Goal: Task Accomplishment & Management: Manage account settings

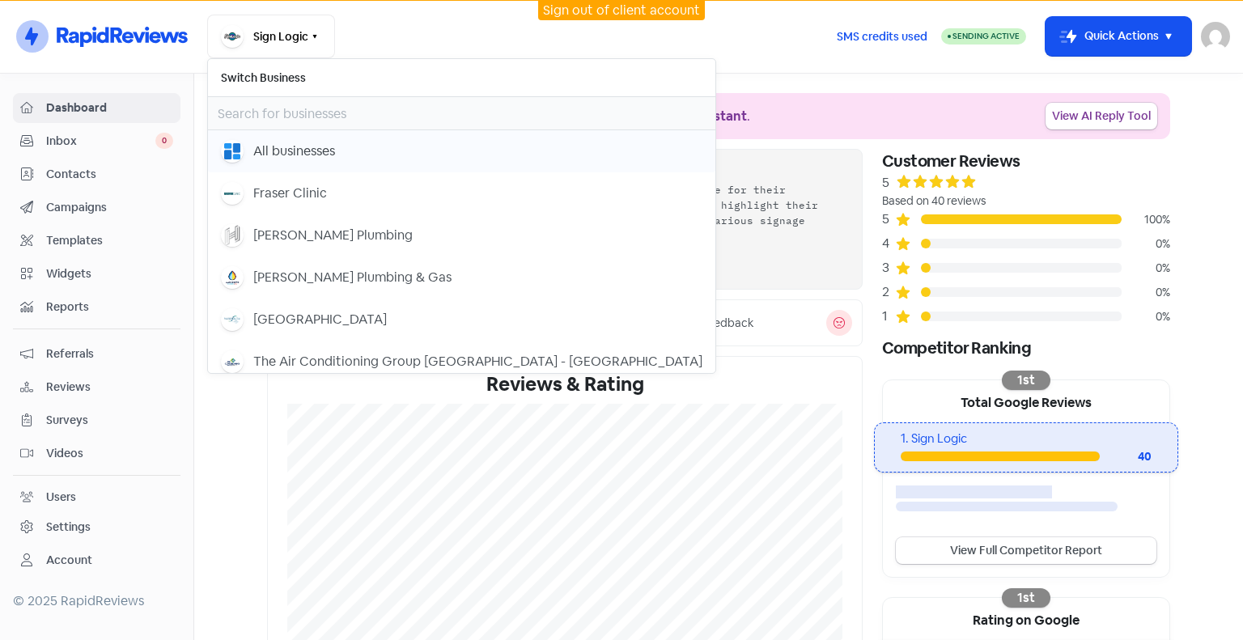
scroll to position [162, 0]
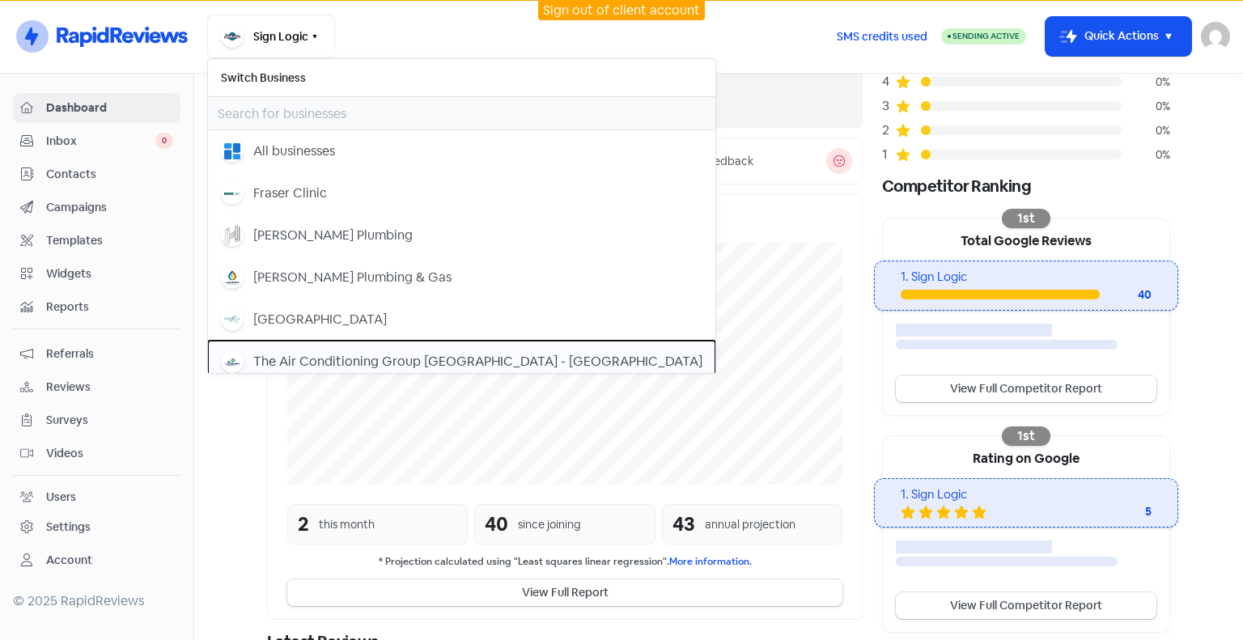
click at [278, 358] on div "The Air Conditioning Group [GEOGRAPHIC_DATA] - [GEOGRAPHIC_DATA]" at bounding box center [477, 361] width 449 height 19
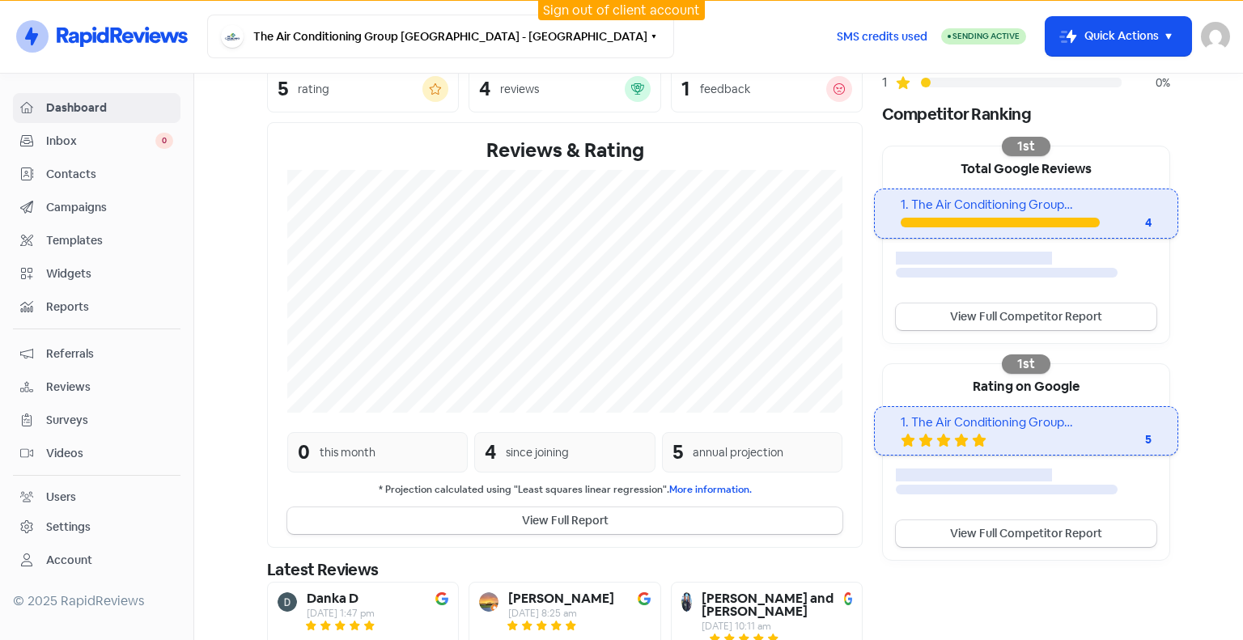
scroll to position [108, 0]
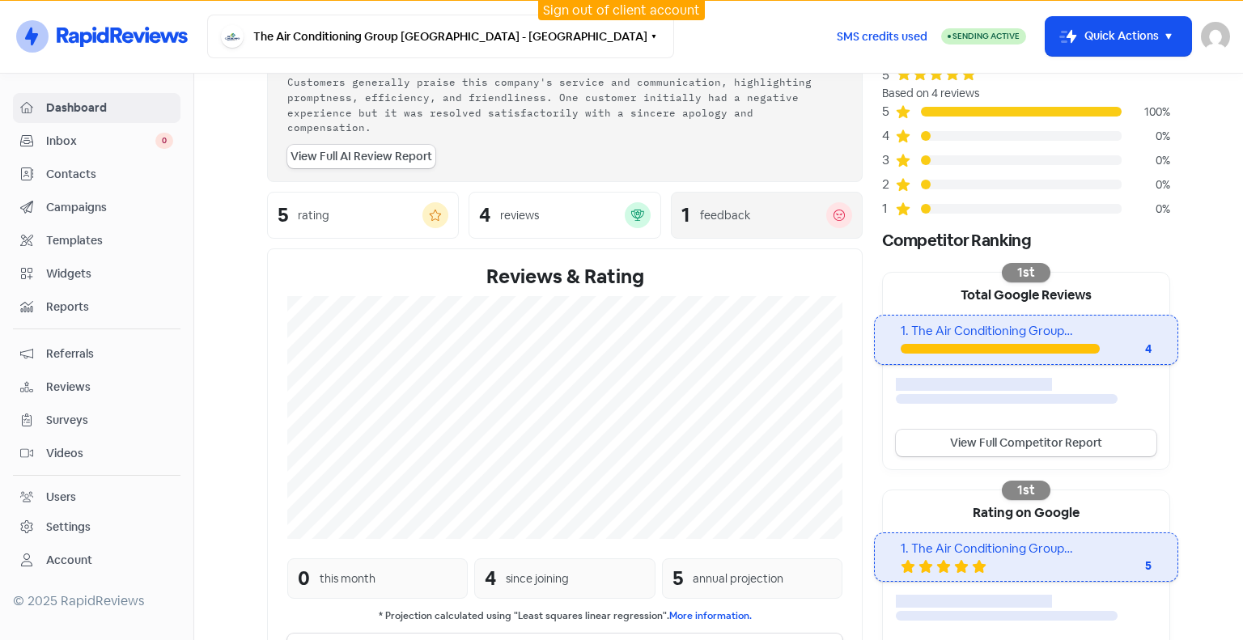
click at [730, 207] on div "feedback" at bounding box center [725, 215] width 50 height 17
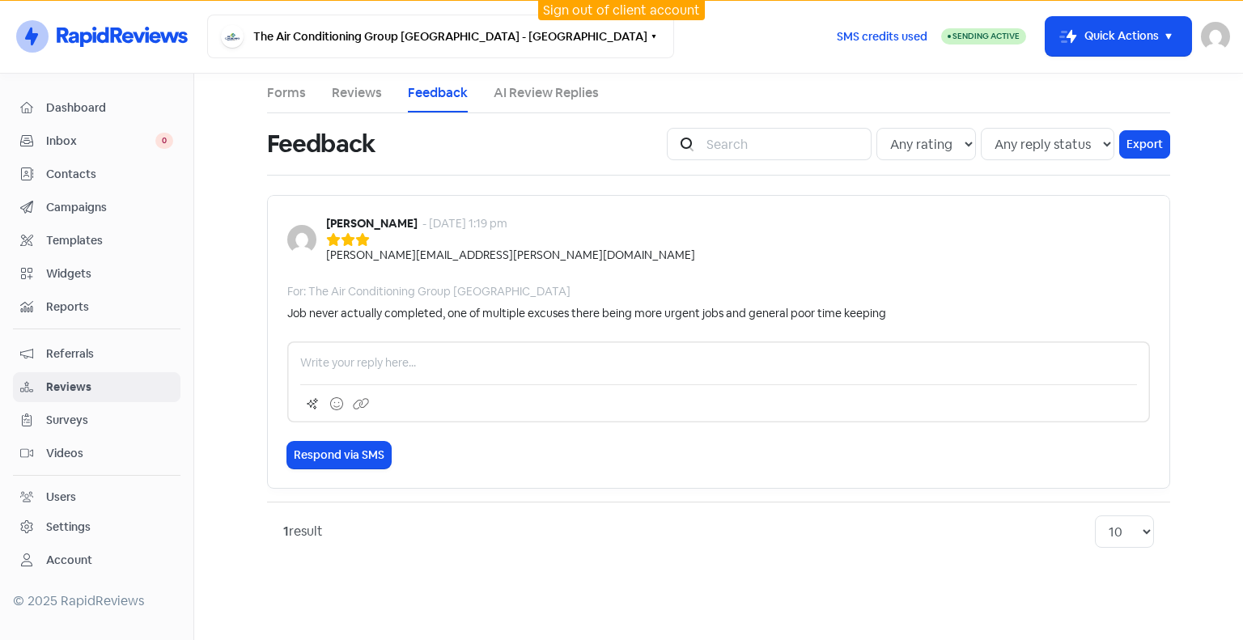
click at [87, 142] on span "Inbox" at bounding box center [100, 141] width 109 height 17
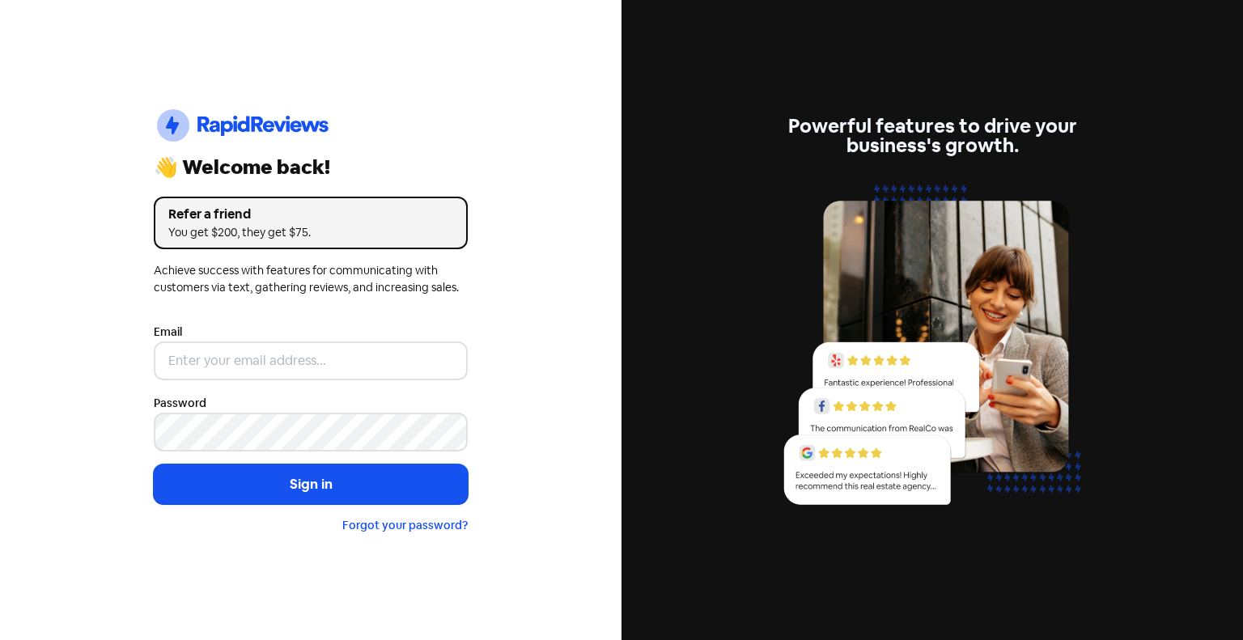
click at [299, 339] on div "Email" at bounding box center [311, 351] width 314 height 58
click at [0, 639] on nordpass-portal at bounding box center [0, 640] width 0 height 0
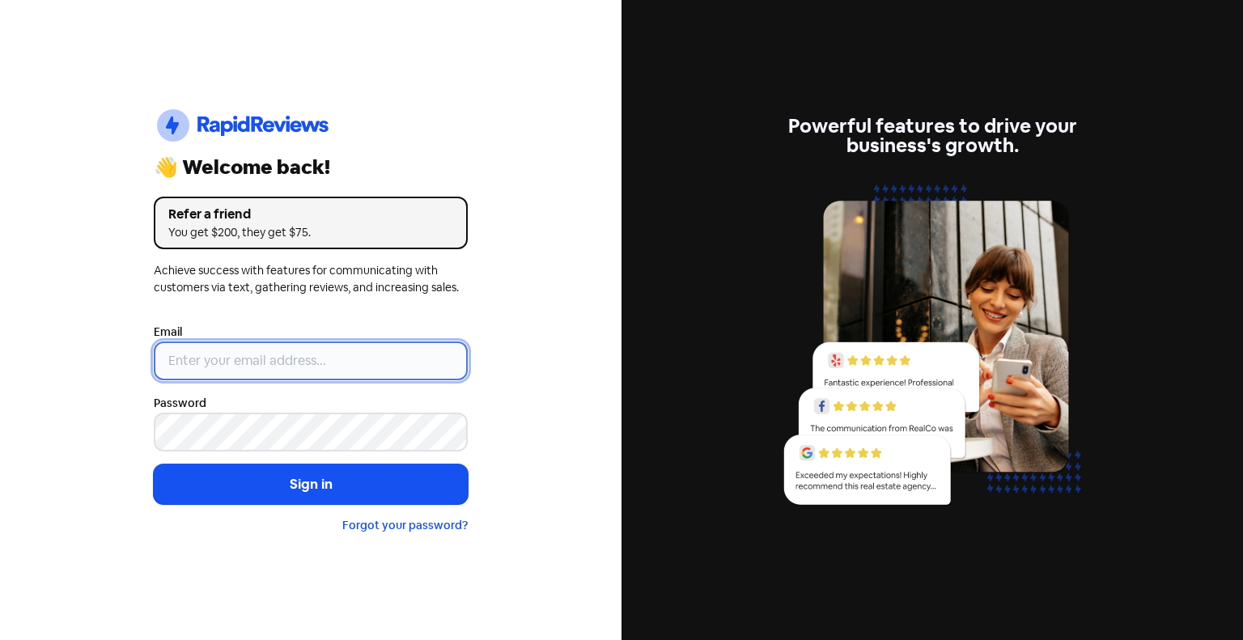
type input "[EMAIL_ADDRESS][DOMAIN_NAME]"
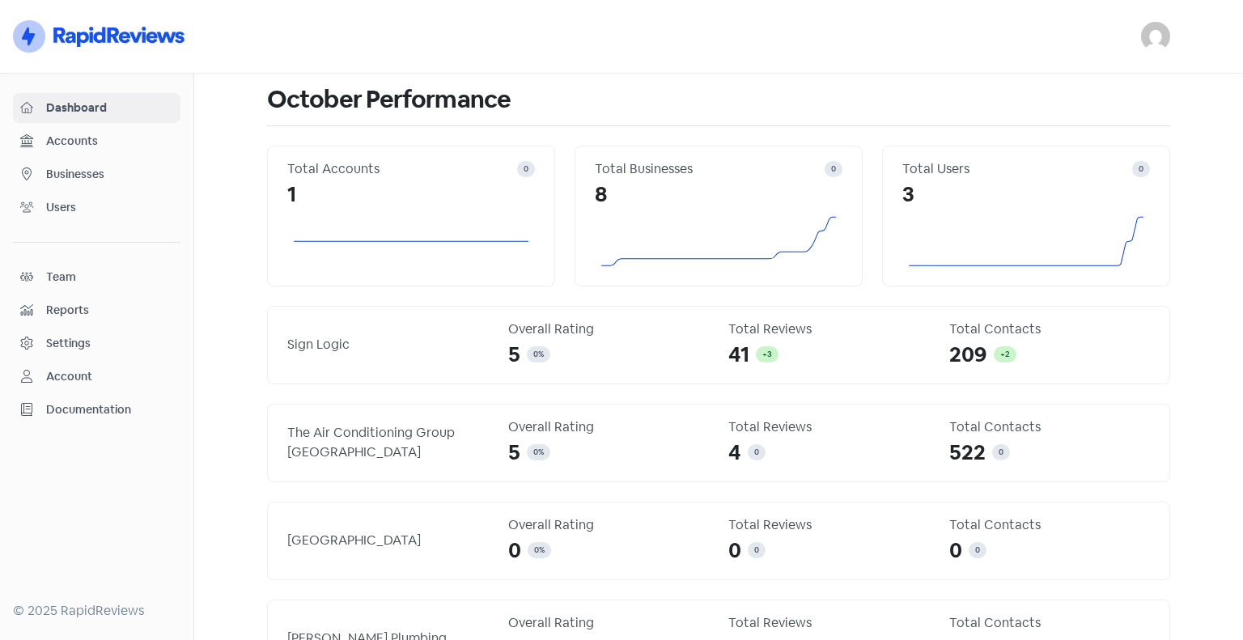
click at [109, 176] on span "Businesses" at bounding box center [109, 174] width 127 height 17
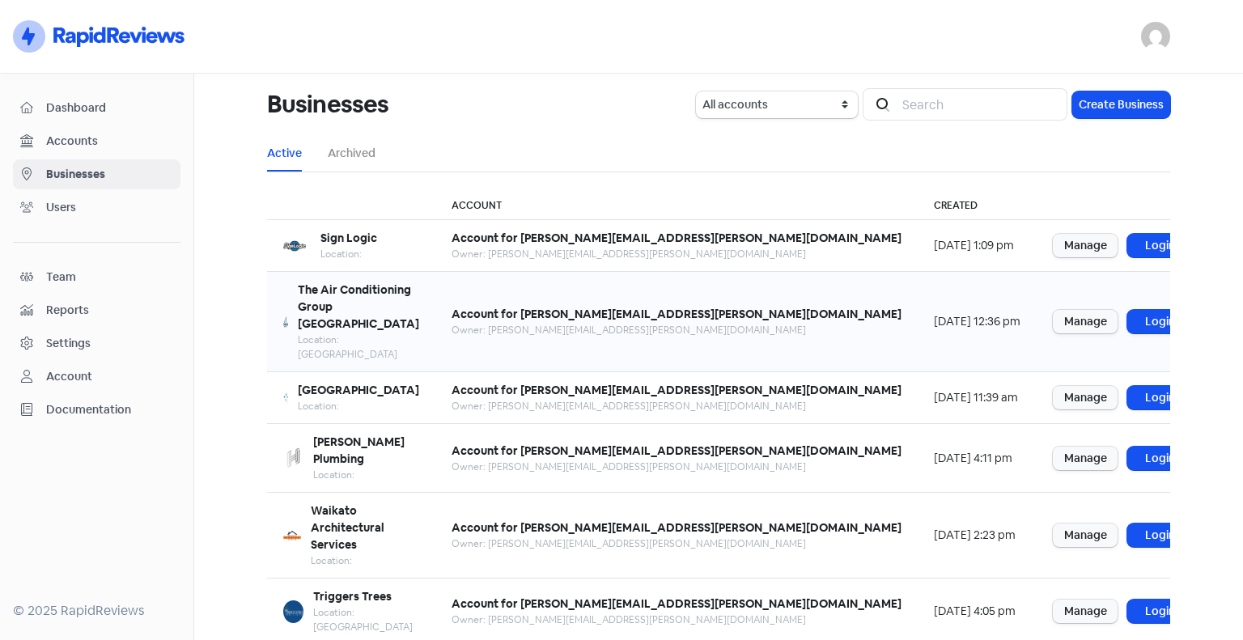
click at [340, 333] on div "Location: [GEOGRAPHIC_DATA]" at bounding box center [358, 347] width 121 height 29
click at [369, 285] on b "The Air Conditioning Group [GEOGRAPHIC_DATA]" at bounding box center [358, 306] width 121 height 49
click at [1127, 310] on link "Login" at bounding box center [1159, 321] width 65 height 23
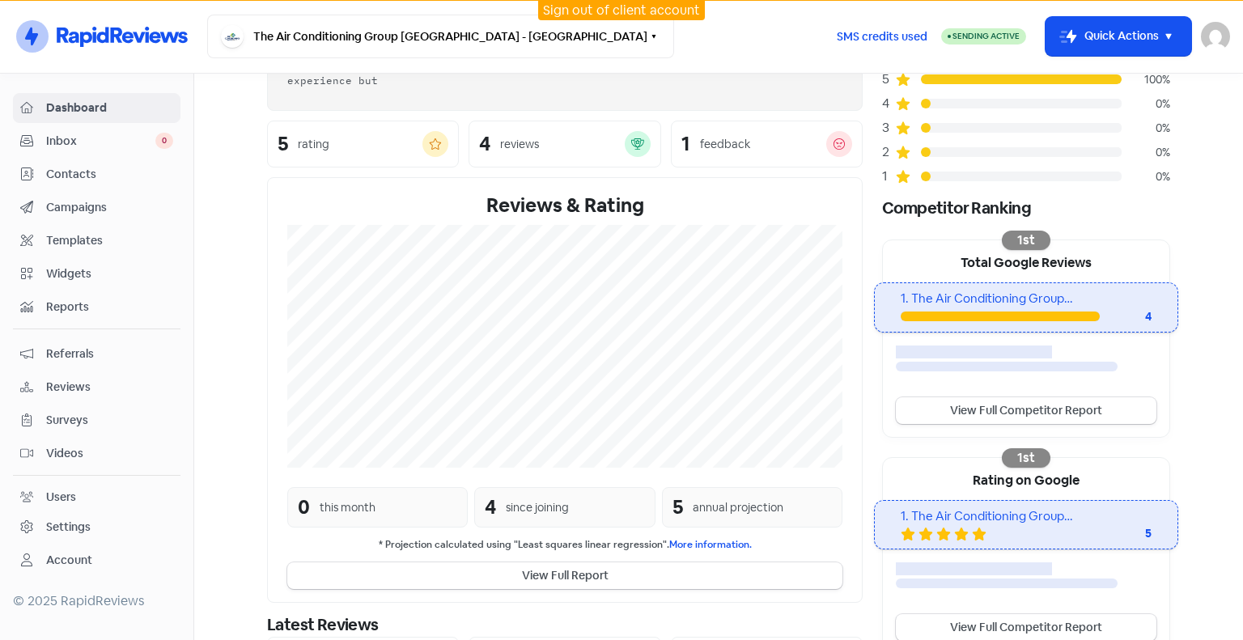
scroll to position [162, 0]
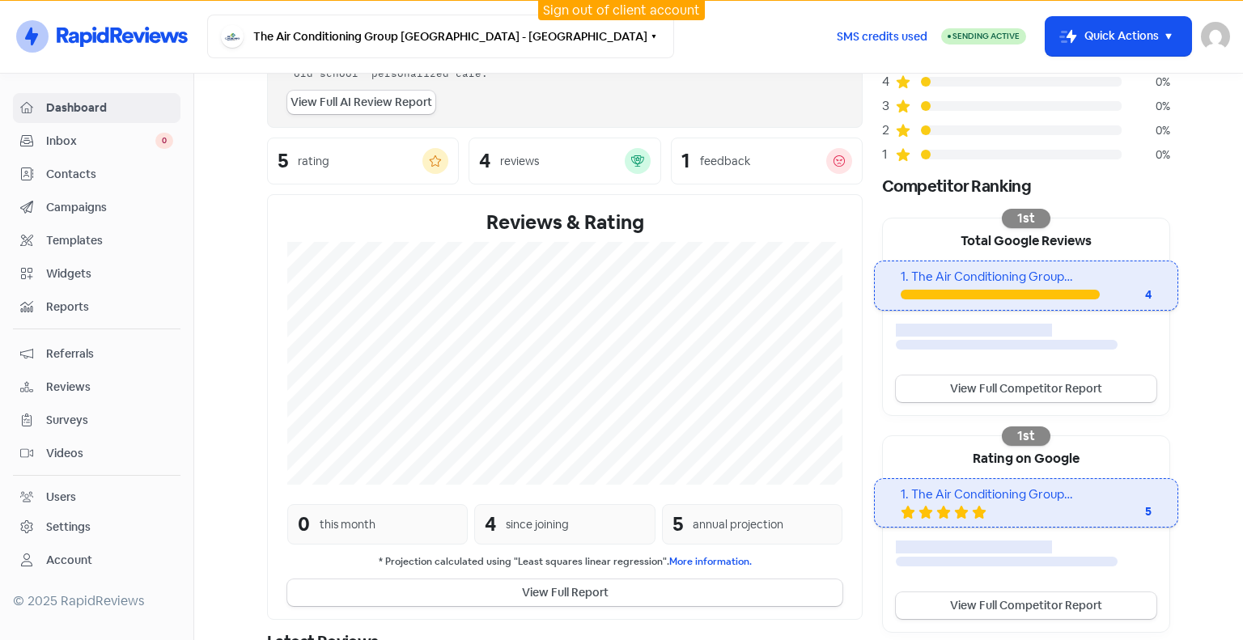
click at [65, 512] on link "Settings" at bounding box center [96, 527] width 167 height 30
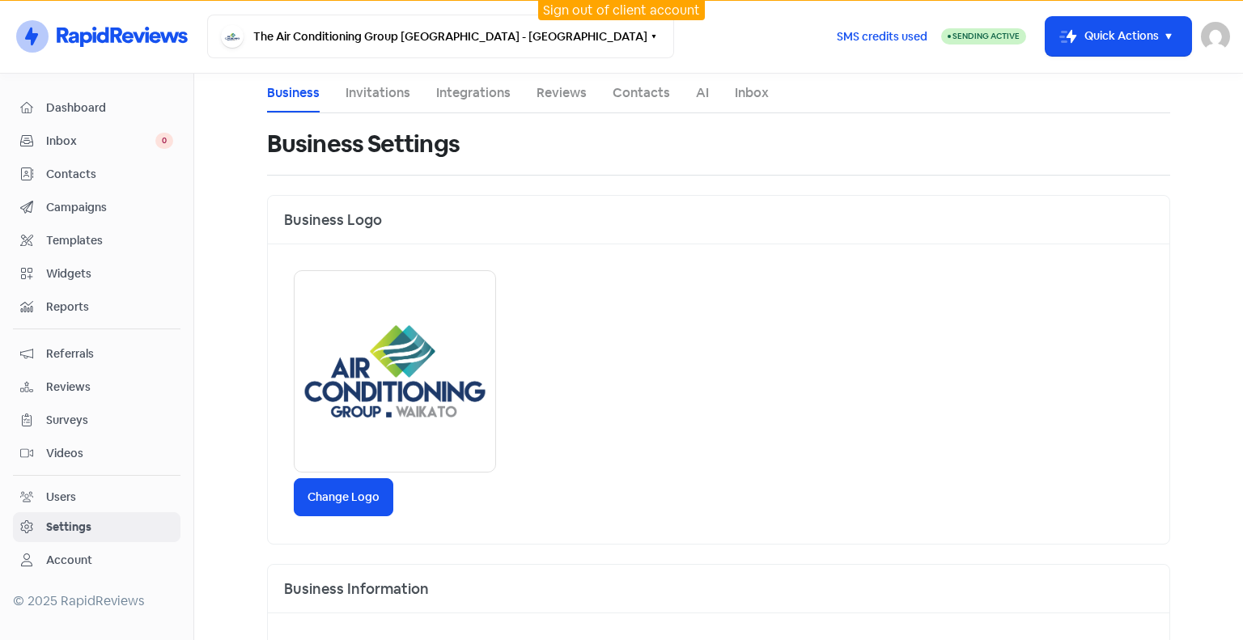
click at [393, 103] on li "Invitations" at bounding box center [377, 93] width 65 height 39
click at [375, 93] on link "Invitations" at bounding box center [377, 92] width 65 height 19
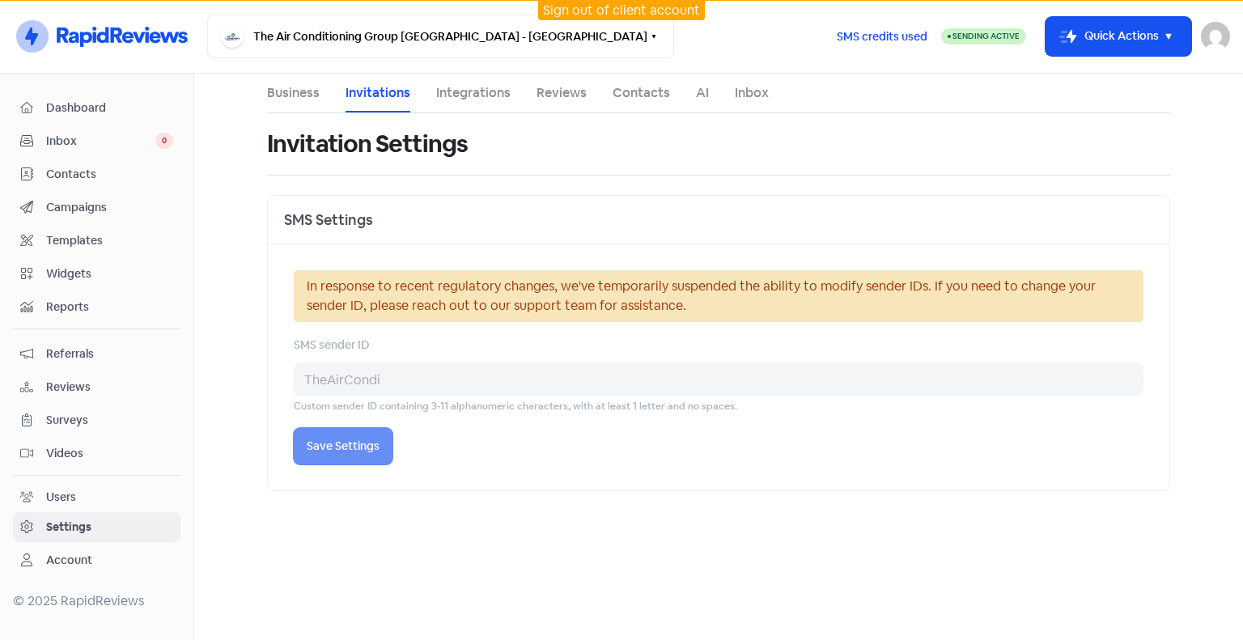
select select "Pacific/Auckland"
select select "09:00:00"
select select "17:30:00"
select select "09:00:00"
select select "17:30:00"
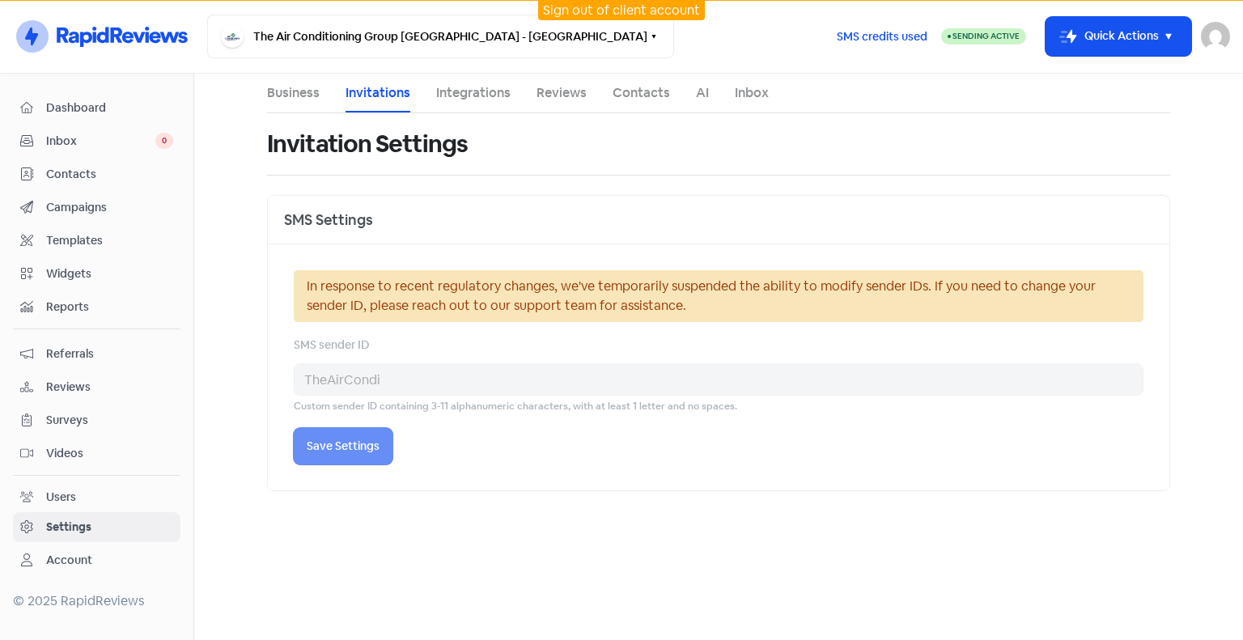
select select "09:00:00"
select select "17:30:00"
select select "09:00:00"
select select "17:30:00"
select select "09:00:00"
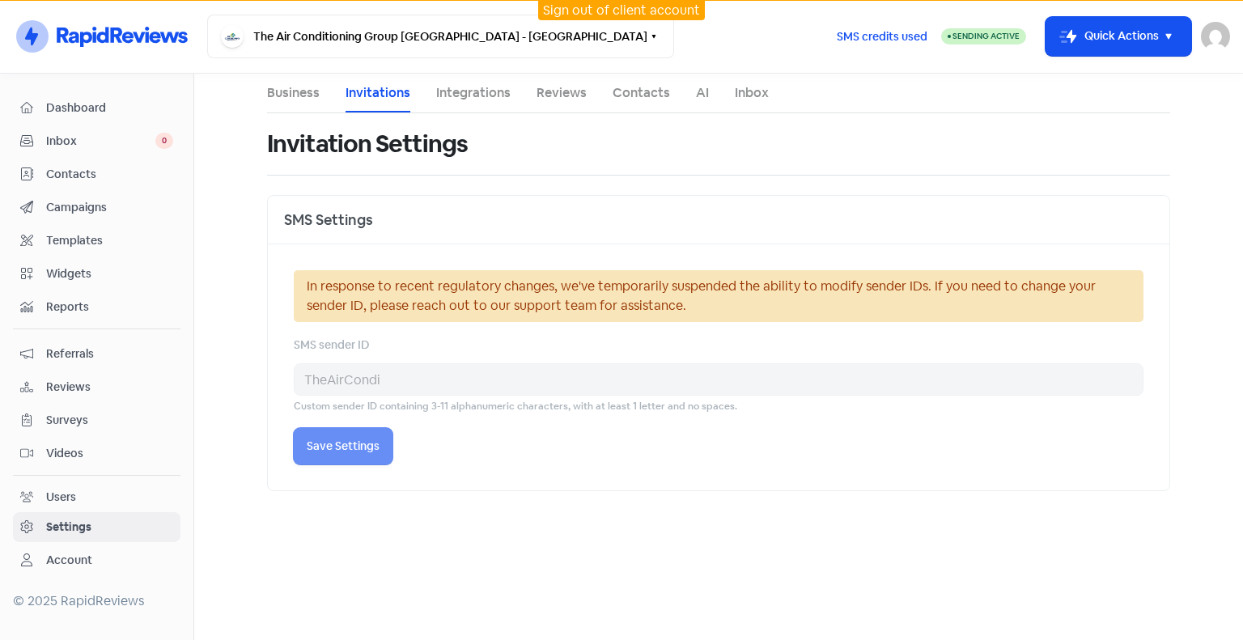
select select "17:30:00"
select select "NZ"
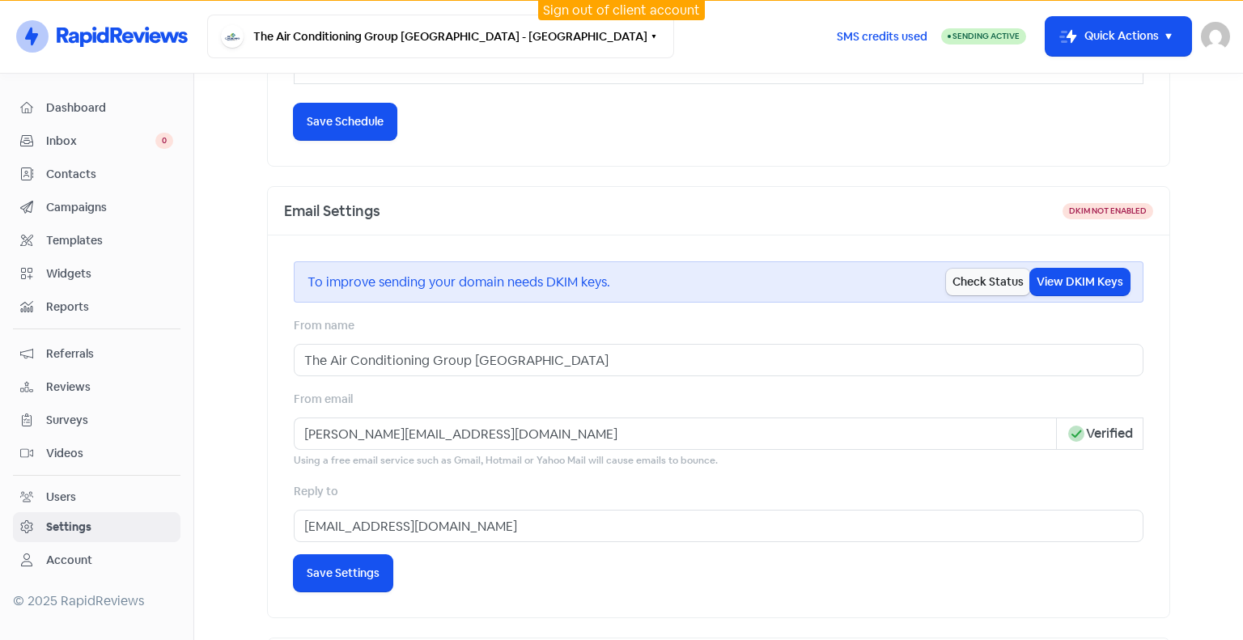
scroll to position [728, 0]
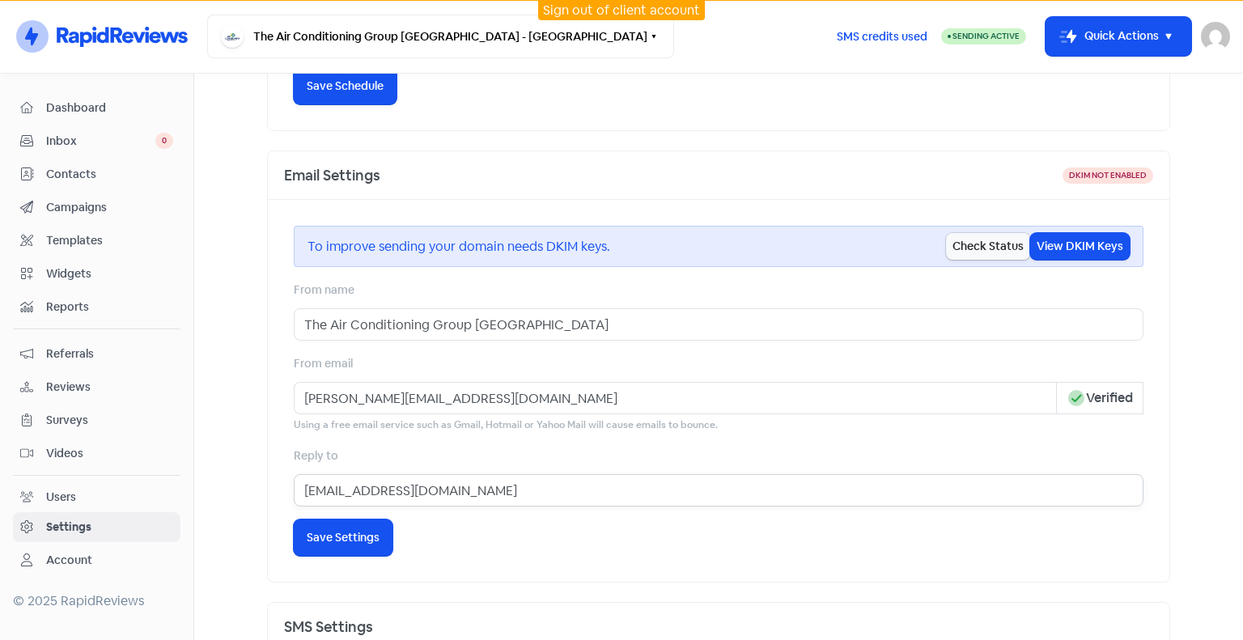
drag, startPoint x: 350, startPoint y: 489, endPoint x: 335, endPoint y: 489, distance: 15.4
click at [335, 489] on input "info@aricongroup.co.nz" at bounding box center [719, 490] width 850 height 32
type input "info@aircongroup.co.nz"
click at [358, 523] on button "Icon For Loading Save Settings" at bounding box center [343, 537] width 99 height 36
click at [472, 528] on div "To improve sending your domain needs DKIM keys. Check Status View DKIM Keys Fro…" at bounding box center [718, 391] width 901 height 382
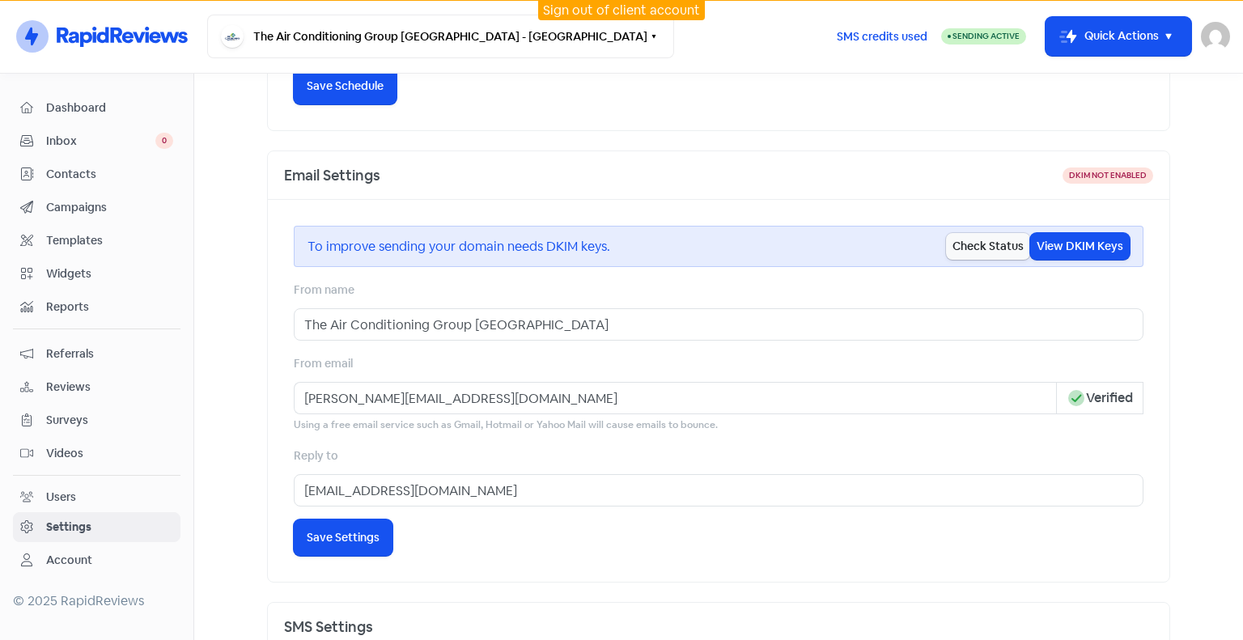
click at [111, 207] on span "Campaigns" at bounding box center [109, 207] width 127 height 17
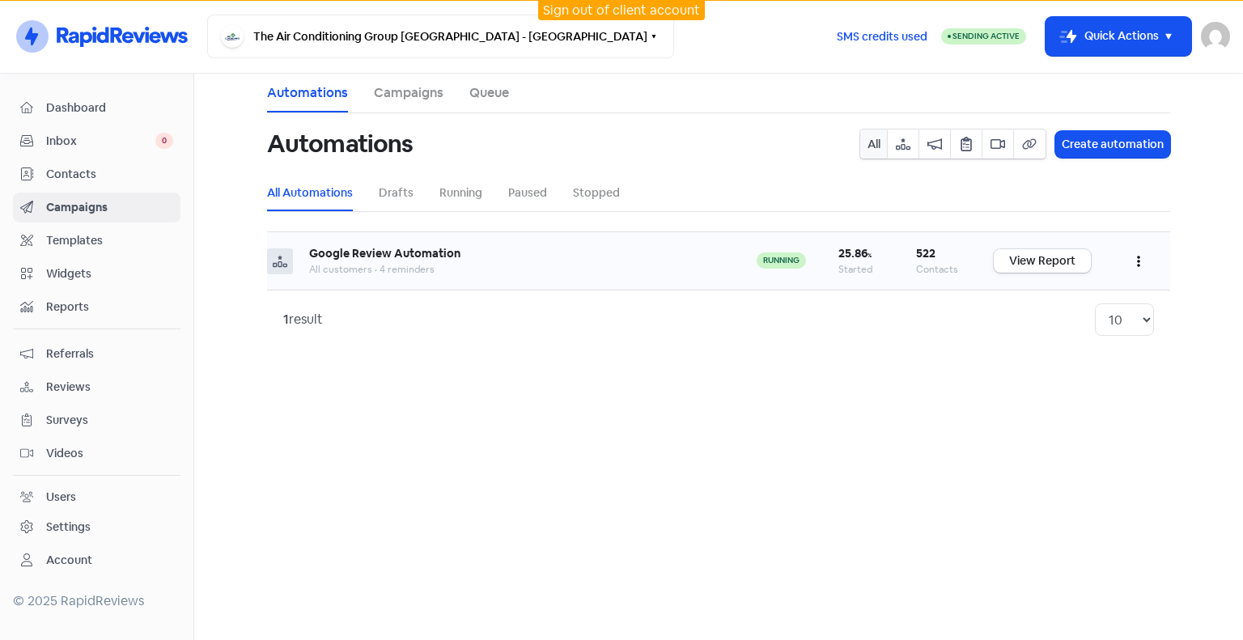
click at [1138, 260] on icon "button" at bounding box center [1138, 261] width 3 height 11
click at [1075, 306] on button "Edit" at bounding box center [1089, 302] width 128 height 32
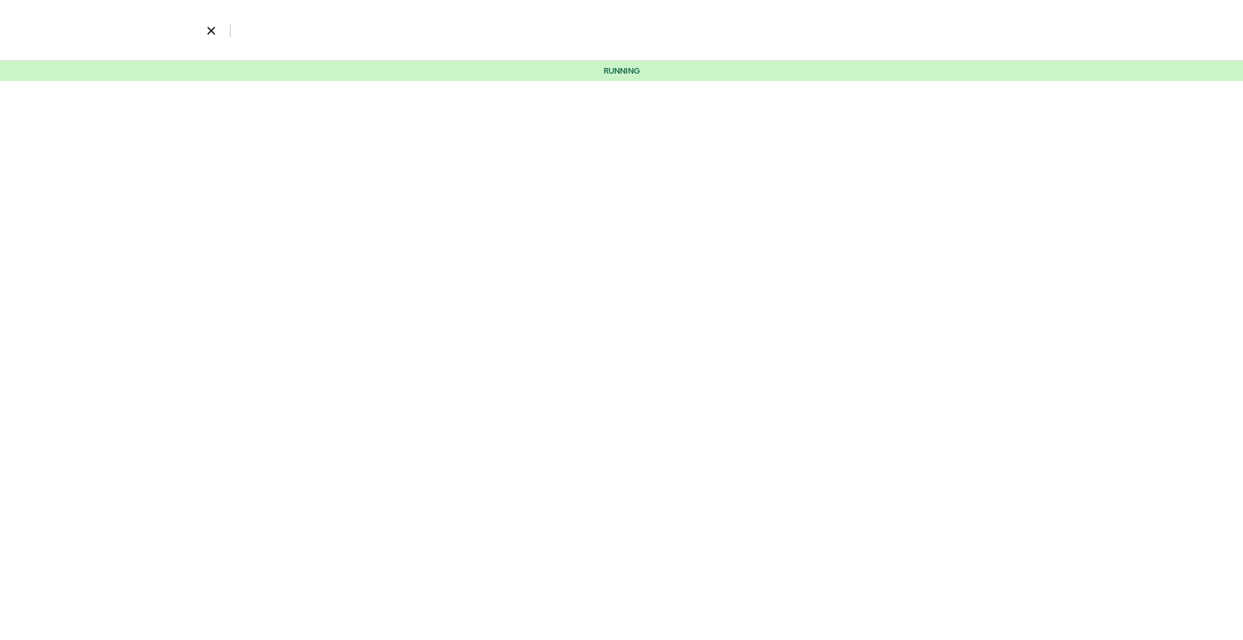
select select "3746"
select select "20"
select select "30"
select select "60"
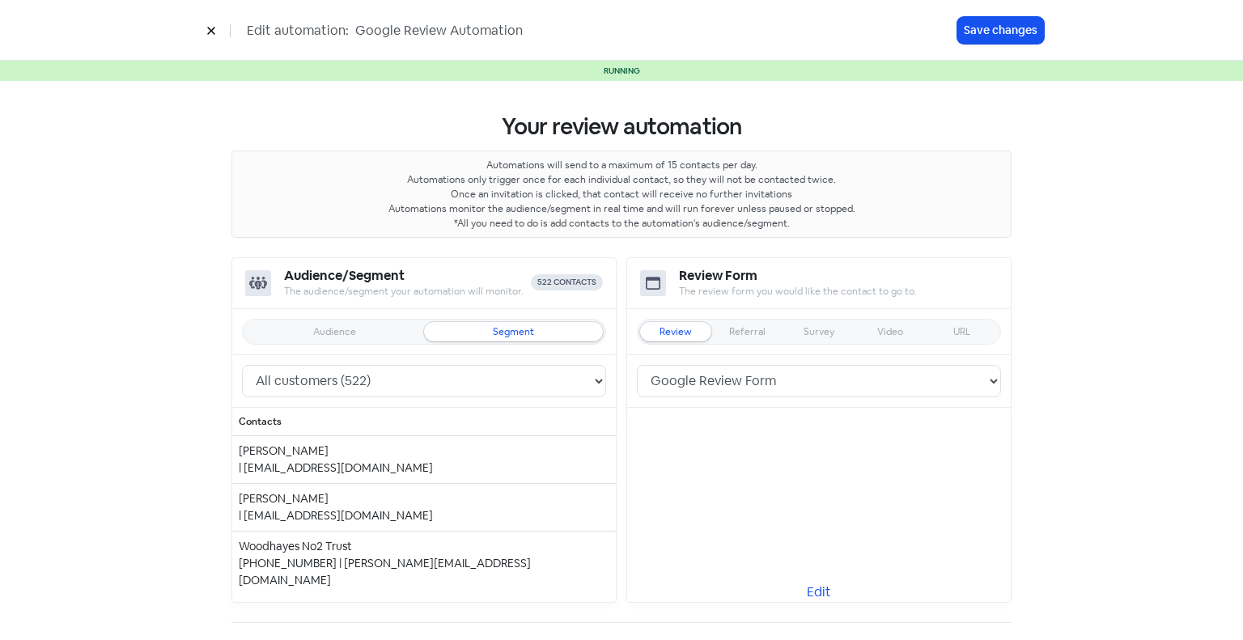
click at [210, 32] on icon at bounding box center [211, 31] width 10 height 10
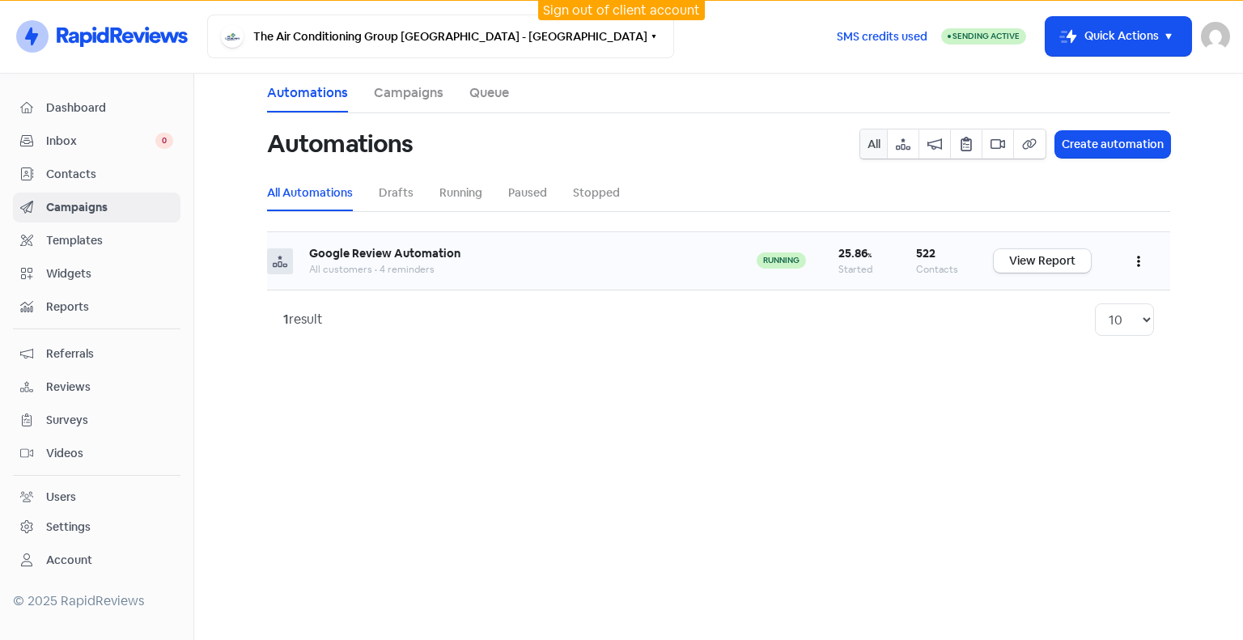
click at [1139, 255] on icon "button" at bounding box center [1138, 261] width 3 height 13
click at [1071, 335] on button "Pause" at bounding box center [1089, 334] width 128 height 32
click at [74, 537] on div "Dashboard Inbox 0 Contacts Campaigns Templates Widgets Reports Referrals Review…" at bounding box center [96, 334] width 167 height 482
click at [78, 521] on div "Settings" at bounding box center [68, 527] width 44 height 17
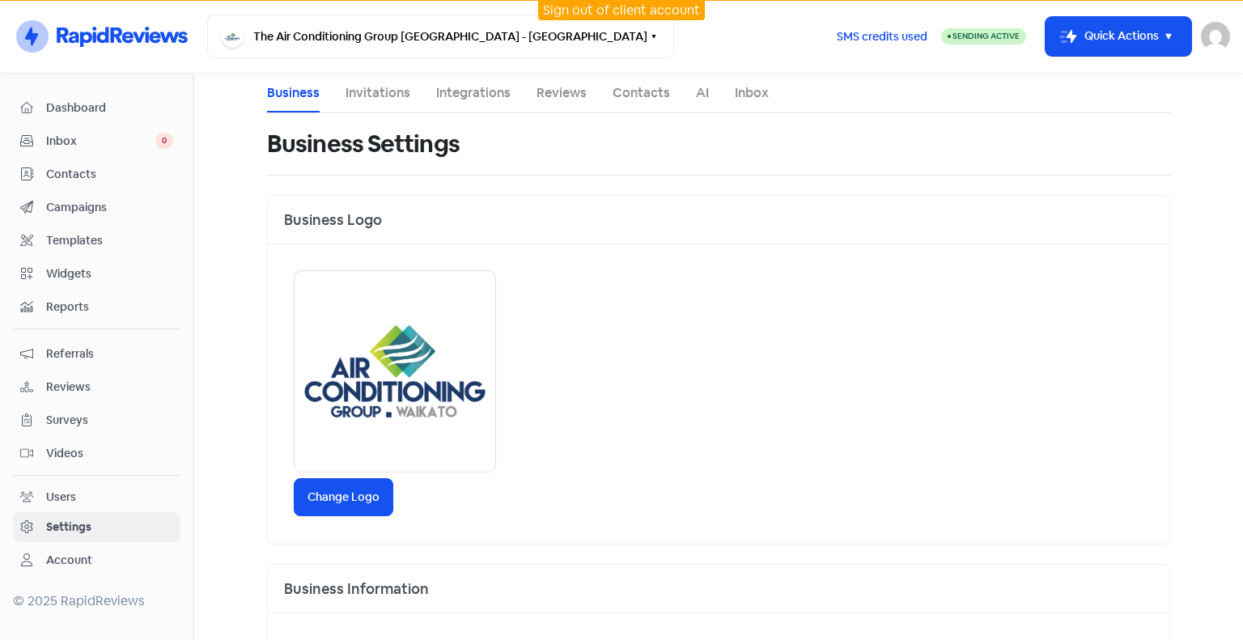
click at [392, 101] on link "Invitations" at bounding box center [377, 92] width 65 height 19
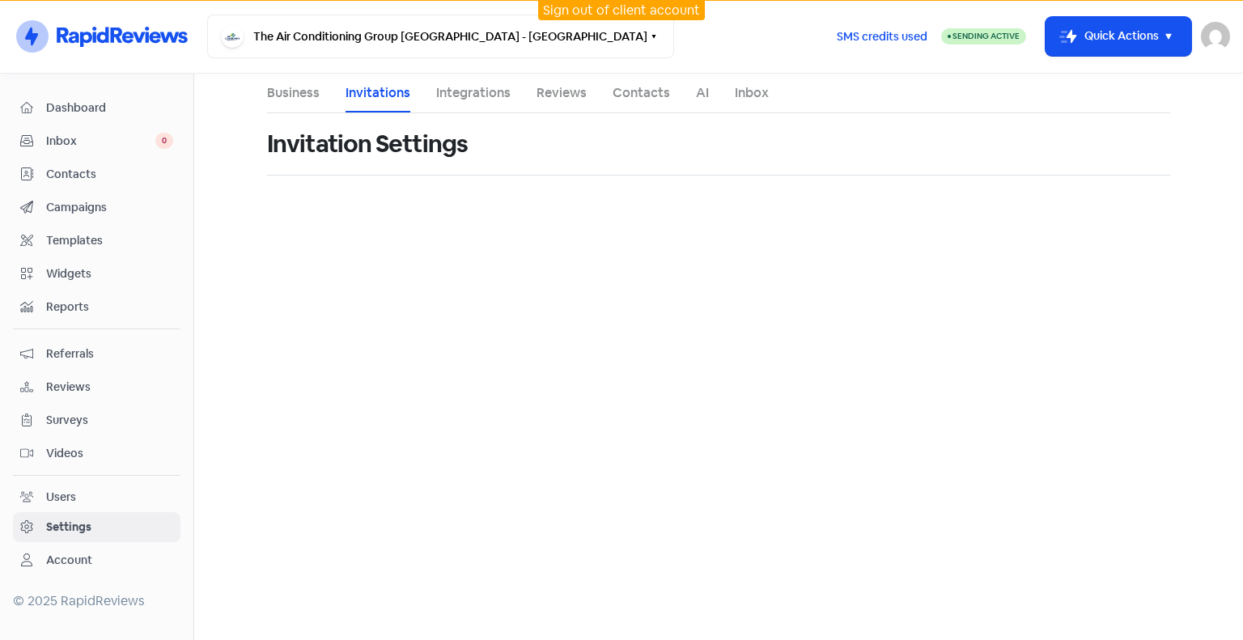
select select "Pacific/Auckland"
select select "09:00:00"
select select "17:30:00"
select select "09:00:00"
select select "17:30:00"
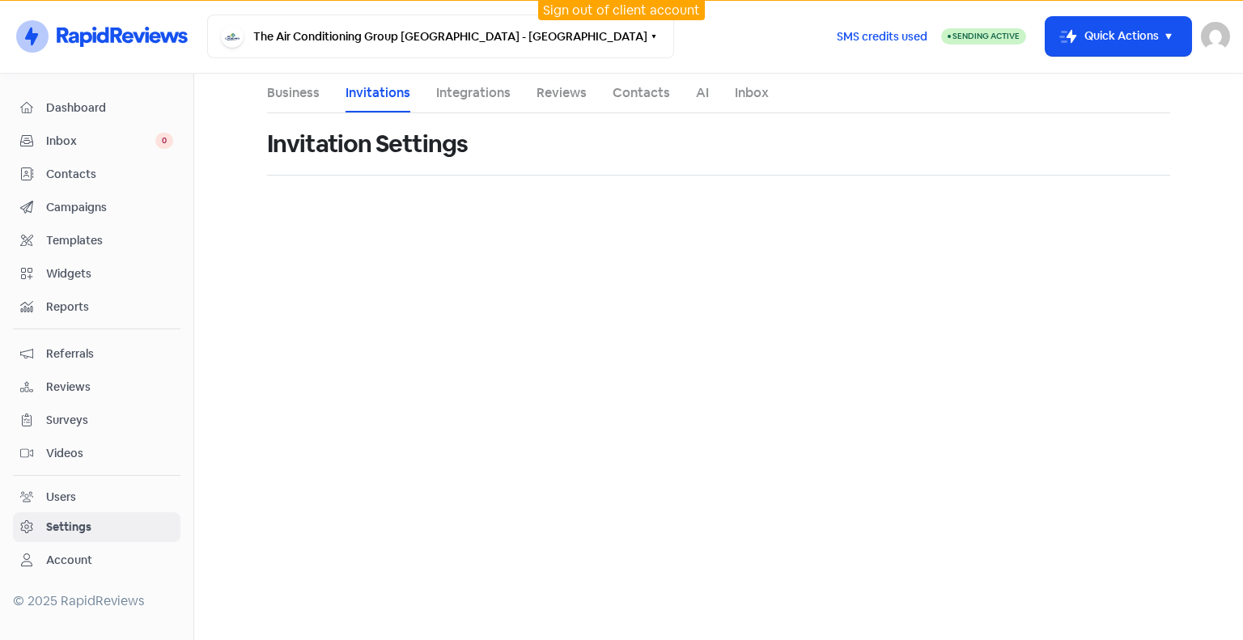
select select "09:00:00"
select select "17:30:00"
select select "09:00:00"
select select "17:30:00"
select select "09:00:00"
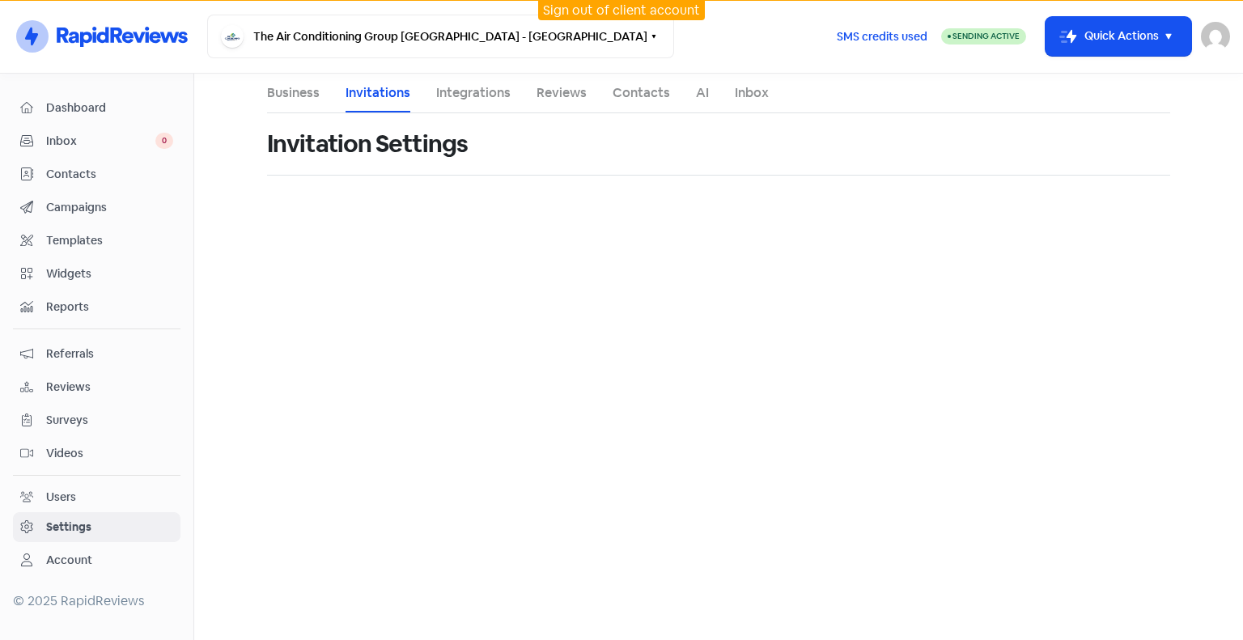
select select "17:30:00"
select select "NZ"
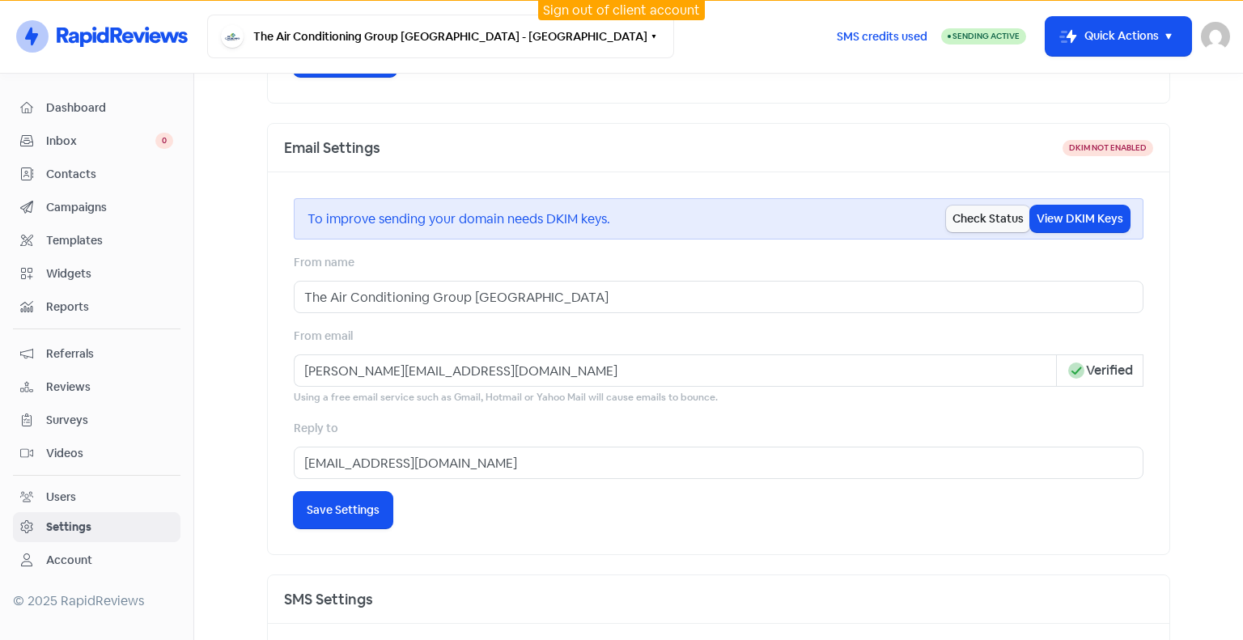
scroll to position [728, 0]
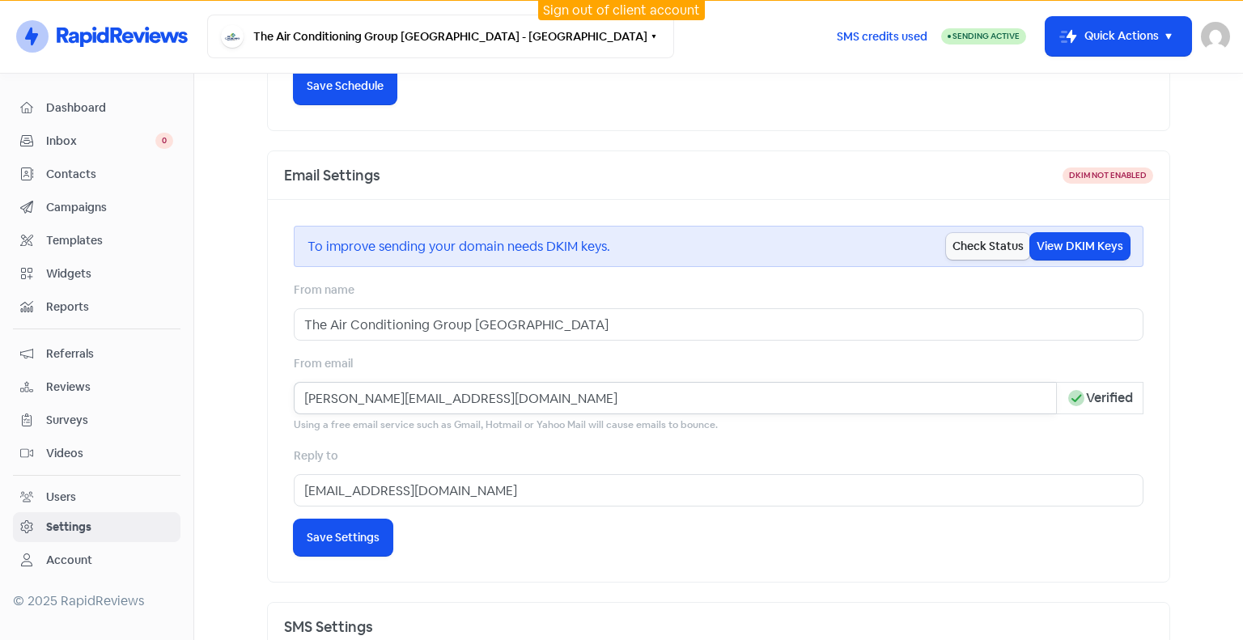
drag, startPoint x: 343, startPoint y: 407, endPoint x: 259, endPoint y: 396, distance: 84.8
click at [259, 396] on div "Business Invitations Integrations Reviews Contacts AI Inbox Invitation Settings…" at bounding box center [718, 270] width 922 height 1850
click at [693, 301] on div "From name The Air Conditioning Group Waikato" at bounding box center [719, 310] width 850 height 61
drag, startPoint x: 456, startPoint y: 492, endPoint x: 210, endPoint y: 481, distance: 246.2
click at [210, 481] on main "Business Invitations Integrations Reviews Contacts AI Inbox Invitation Settings…" at bounding box center [718, 357] width 1049 height 566
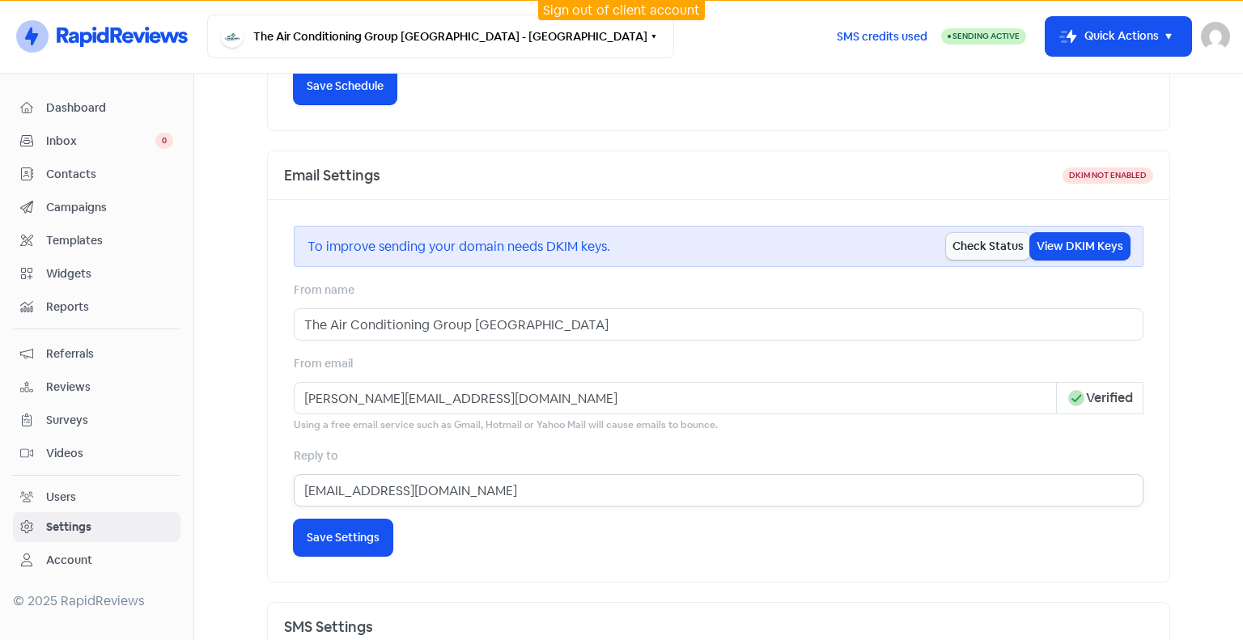
paste input "liz@grant"
type input "liz@grantgroup.co.nz"
click at [364, 539] on span "Save Settings" at bounding box center [343, 537] width 73 height 17
